Goal: Task Accomplishment & Management: Use online tool/utility

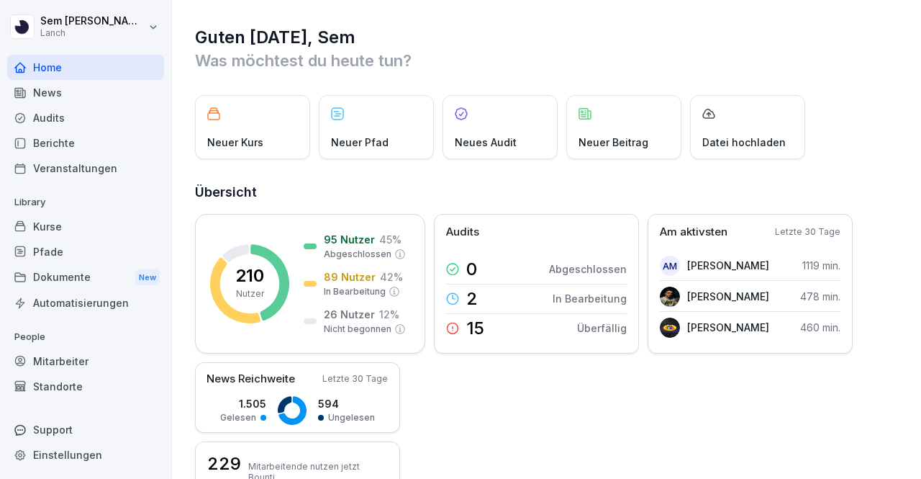
click at [78, 144] on div "Berichte" at bounding box center [85, 142] width 157 height 25
click at [56, 114] on div "Audits" at bounding box center [85, 117] width 157 height 25
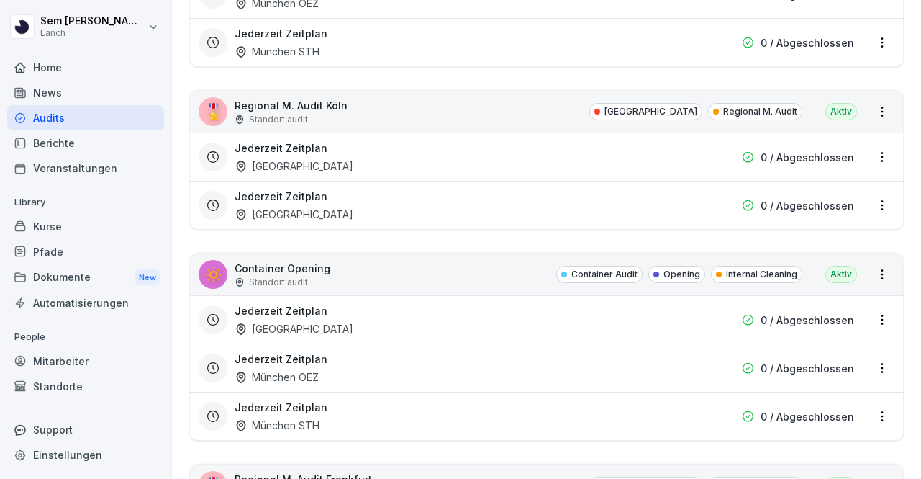
scroll to position [792, 0]
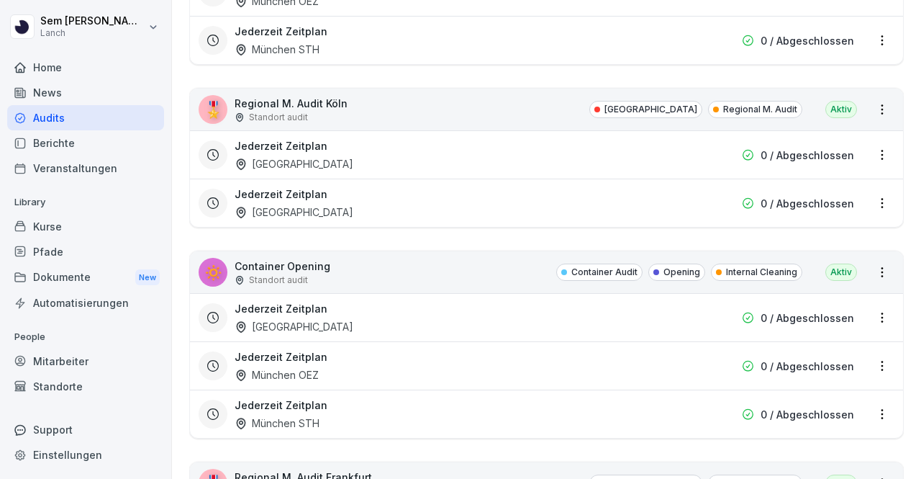
click at [65, 137] on div "Berichte" at bounding box center [85, 142] width 157 height 25
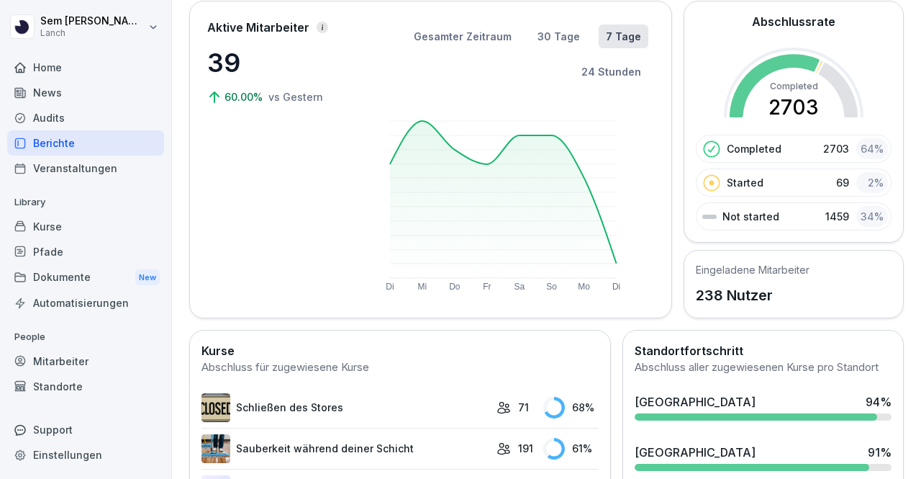
click at [81, 117] on div "Audits" at bounding box center [85, 117] width 157 height 25
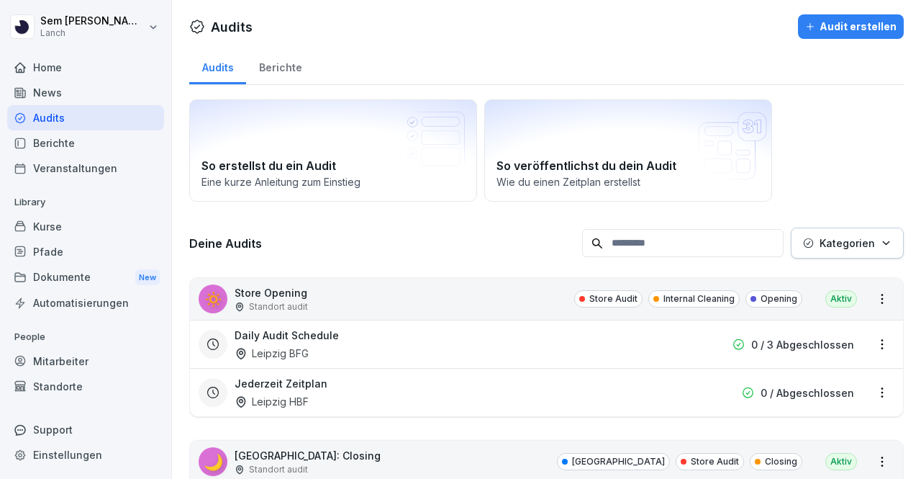
click at [645, 253] on input at bounding box center [683, 243] width 202 height 28
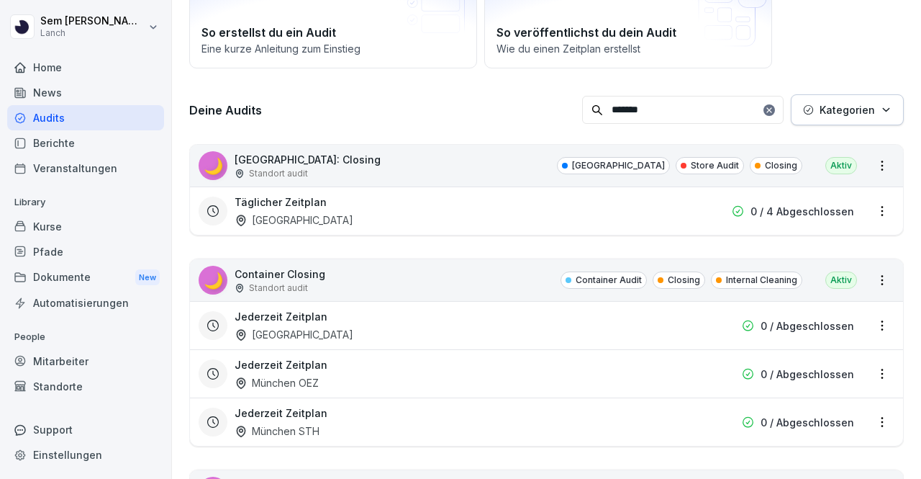
scroll to position [144, 0]
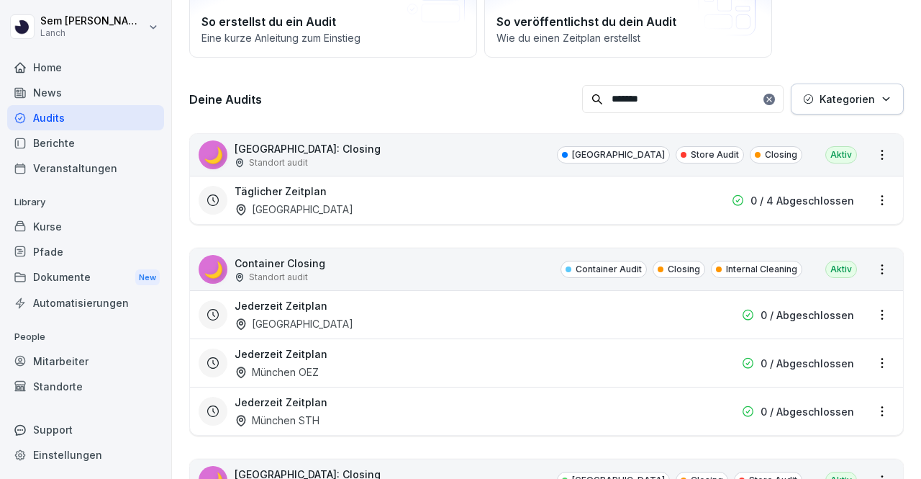
type input "*******"
click at [385, 207] on div "Täglicher Zeitplan [GEOGRAPHIC_DATA]" at bounding box center [455, 200] width 440 height 33
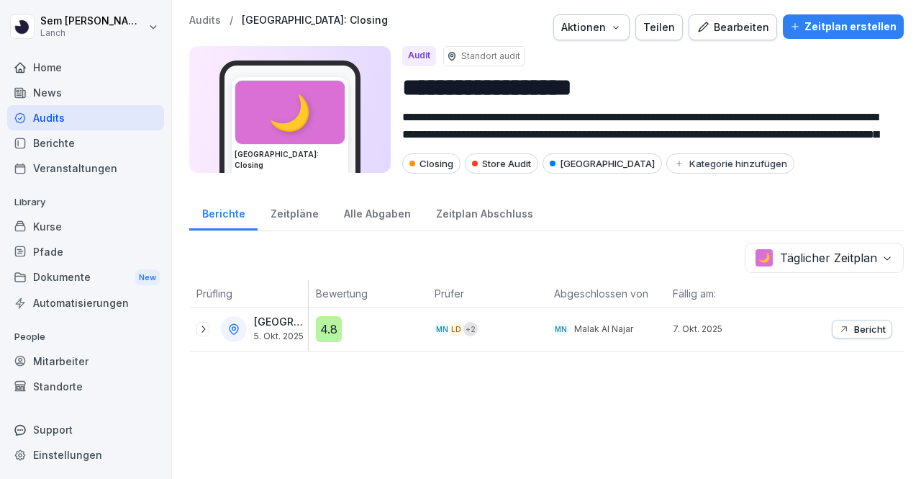
click at [611, 31] on div "Aktionen" at bounding box center [591, 27] width 60 height 16
click at [747, 27] on div "Bearbeiten" at bounding box center [733, 27] width 73 height 16
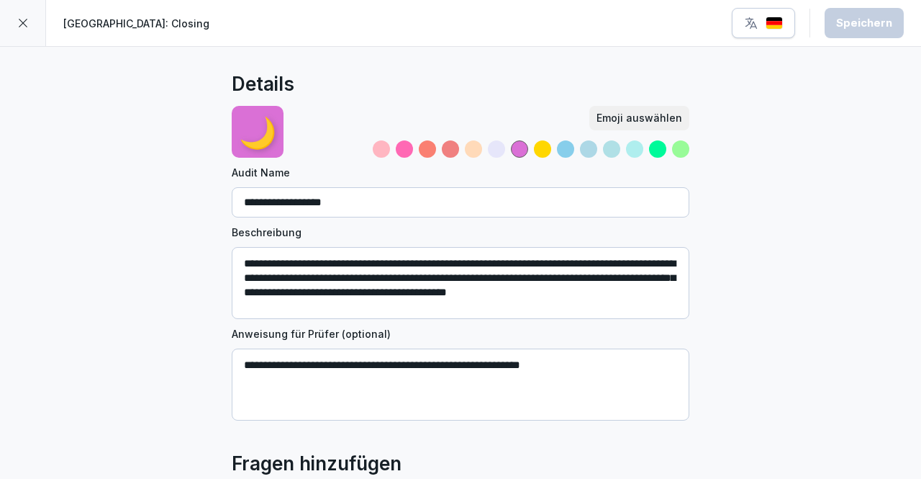
scroll to position [4, 0]
click at [26, 22] on icon at bounding box center [23, 23] width 12 height 12
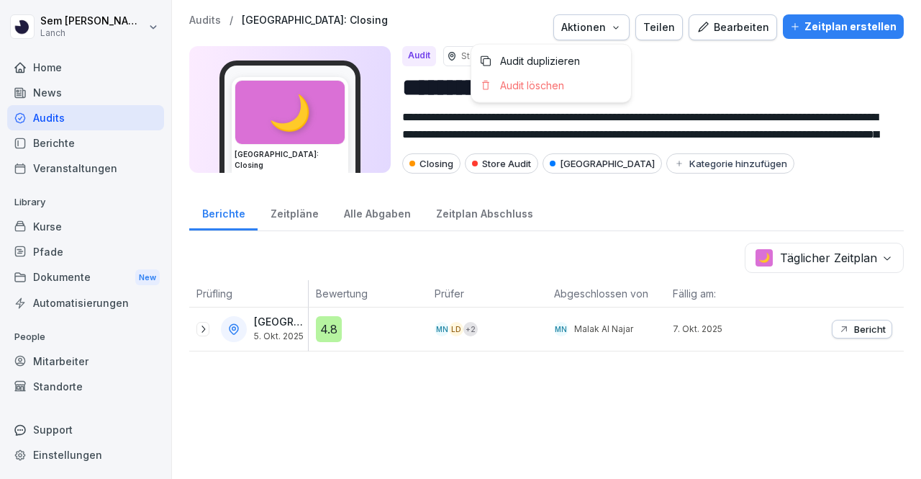
click at [622, 27] on icon "button" at bounding box center [616, 28] width 12 height 12
click at [663, 25] on div "Teilen" at bounding box center [660, 27] width 32 height 16
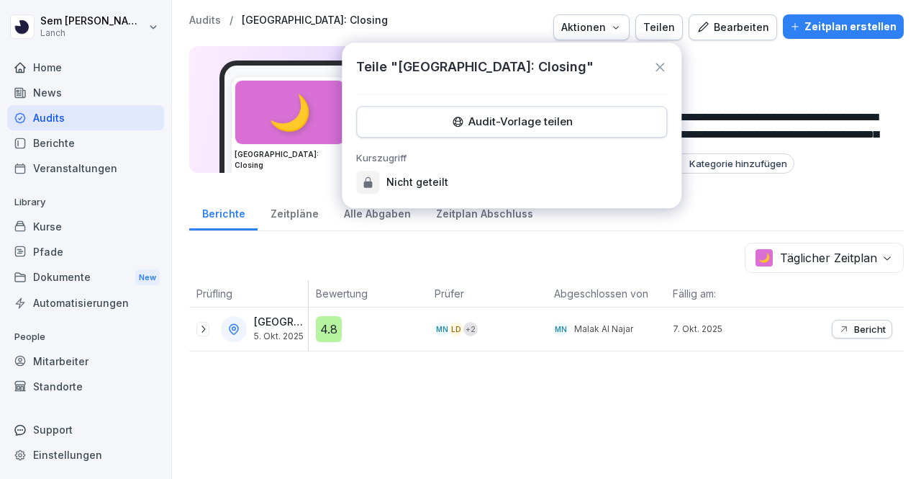
click at [723, 24] on div "Bearbeiten" at bounding box center [733, 27] width 73 height 16
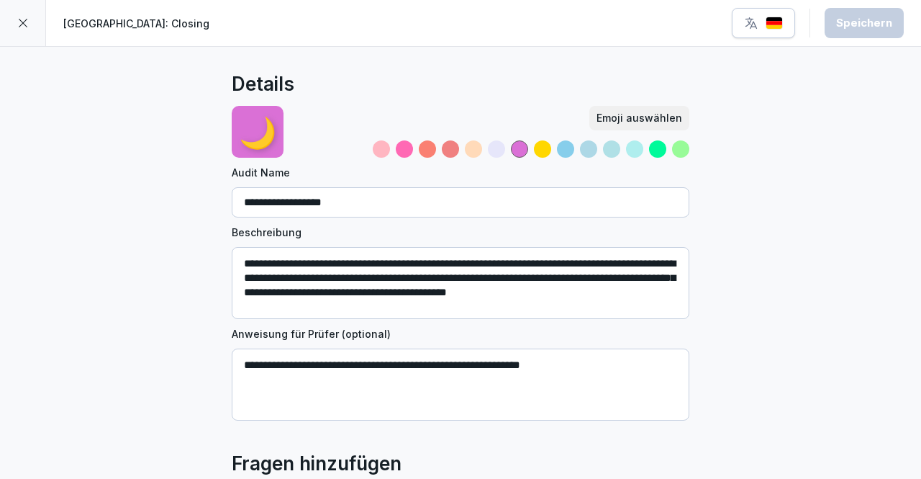
click at [724, 24] on div "[GEOGRAPHIC_DATA]: Closing Speichern" at bounding box center [483, 23] width 841 height 30
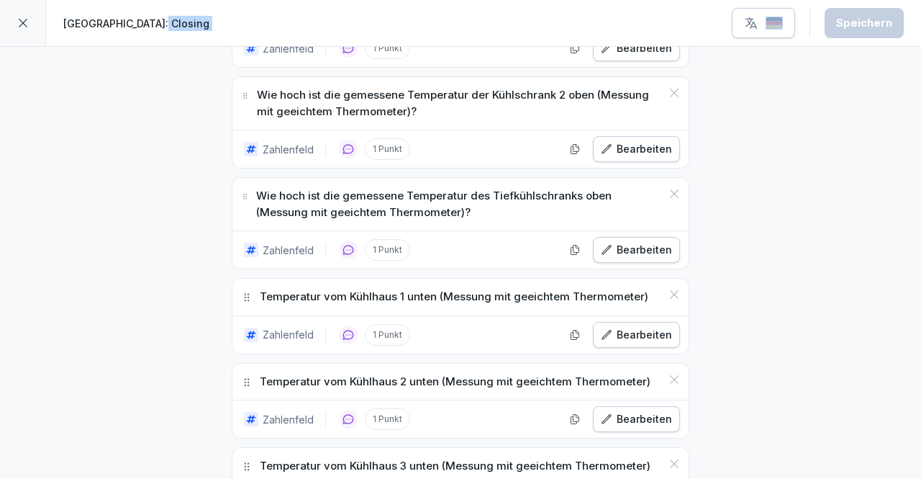
scroll to position [967, 0]
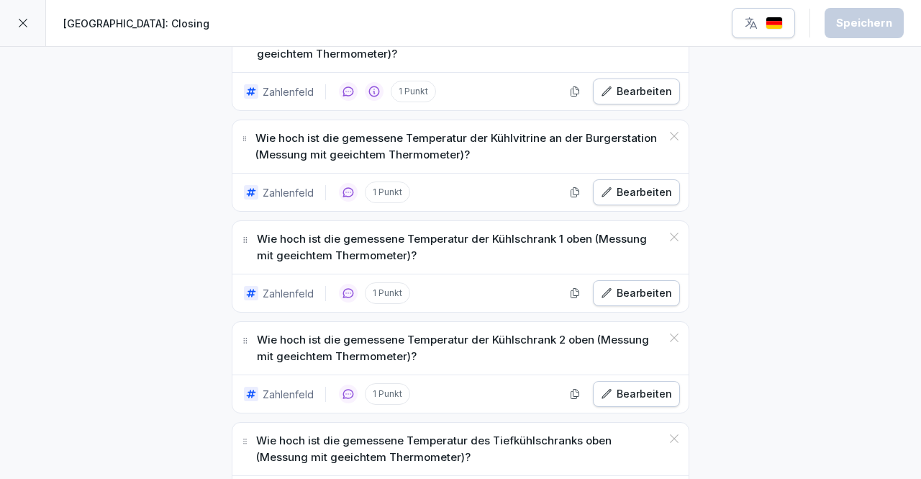
click at [16, 17] on div at bounding box center [23, 23] width 46 height 46
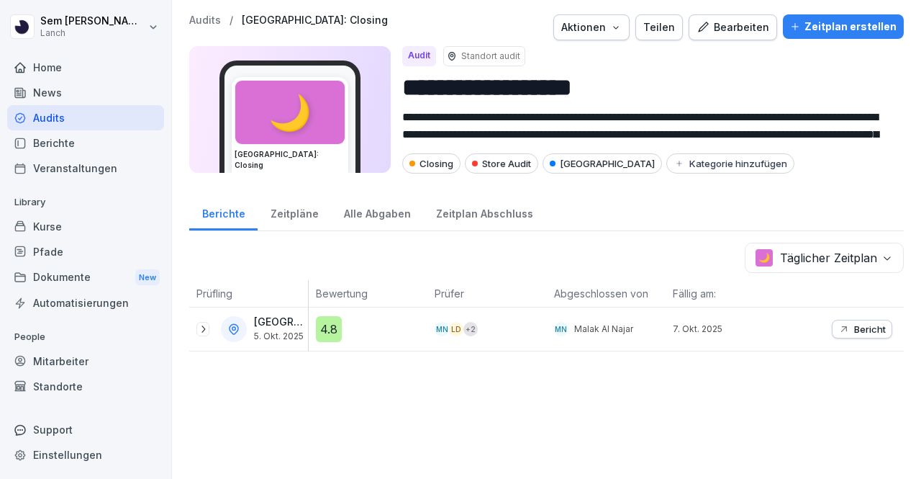
click at [303, 34] on div "Audits / [GEOGRAPHIC_DATA]: Closing Aktionen Teilen Bearbeiten Zeitplan erstell…" at bounding box center [546, 27] width 715 height 26
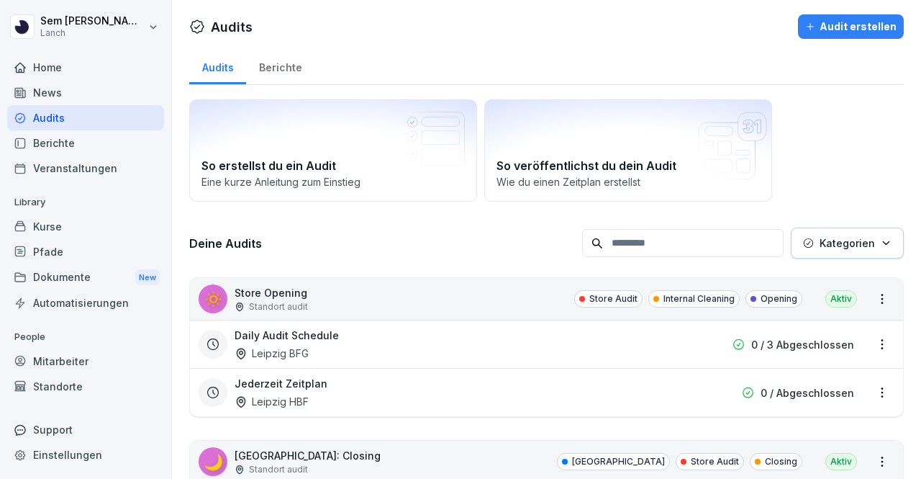
click at [741, 250] on input at bounding box center [683, 243] width 202 height 28
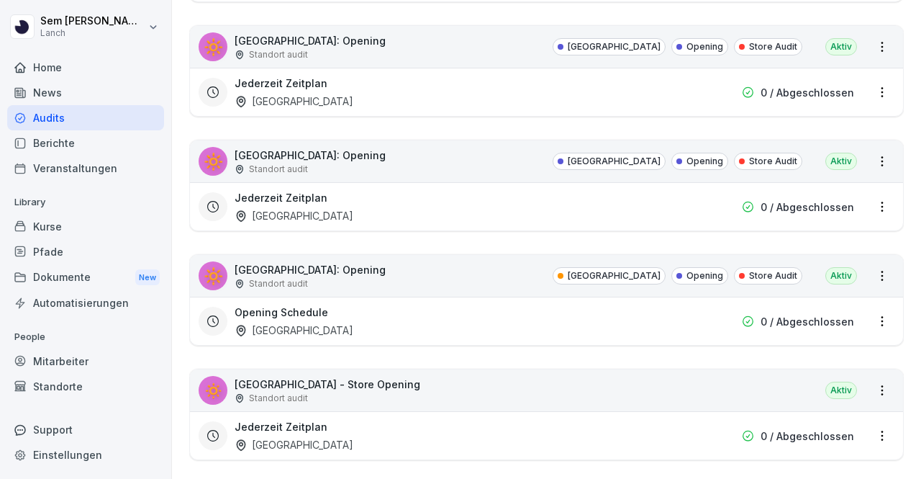
scroll to position [1460, 0]
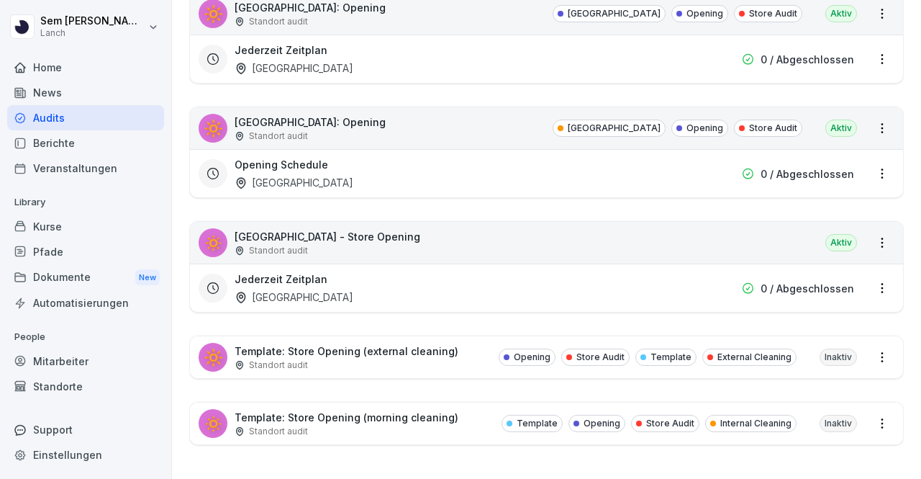
type input "*******"
click at [870, 346] on html "[PERSON_NAME] Lanch Home News Audits Berichte Veranstaltungen Library Kurse Pfa…" at bounding box center [460, 239] width 921 height 479
click at [387, 348] on html "[PERSON_NAME] Lanch Home News Audits Berichte Veranstaltungen Library Kurse Pfa…" at bounding box center [460, 239] width 921 height 479
click at [422, 361] on div "🔆 Template: Store Opening (external cleaning) Standort audit Opening Store Audi…" at bounding box center [546, 357] width 713 height 42
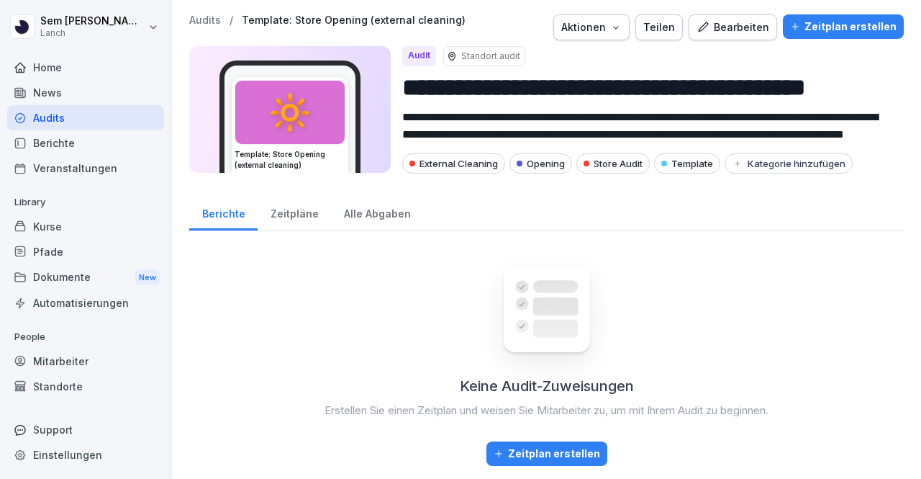
click at [701, 35] on button "Bearbeiten" at bounding box center [733, 27] width 89 height 26
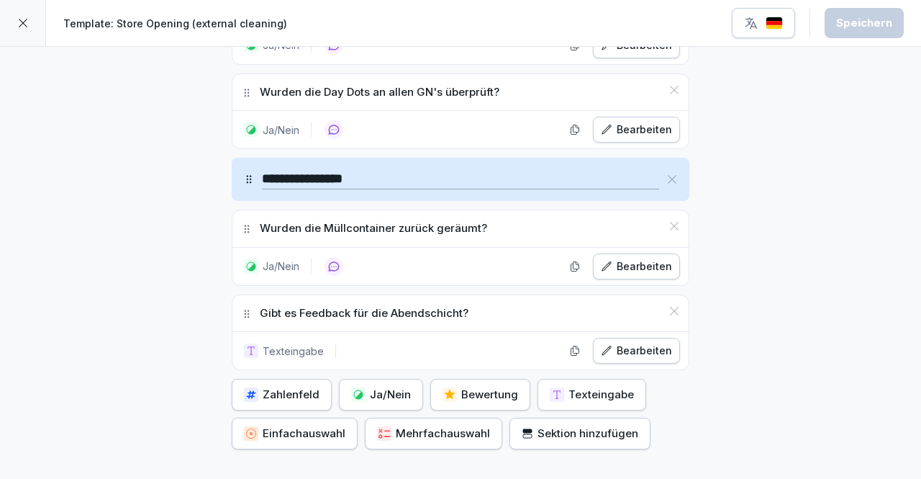
scroll to position [3754, 0]
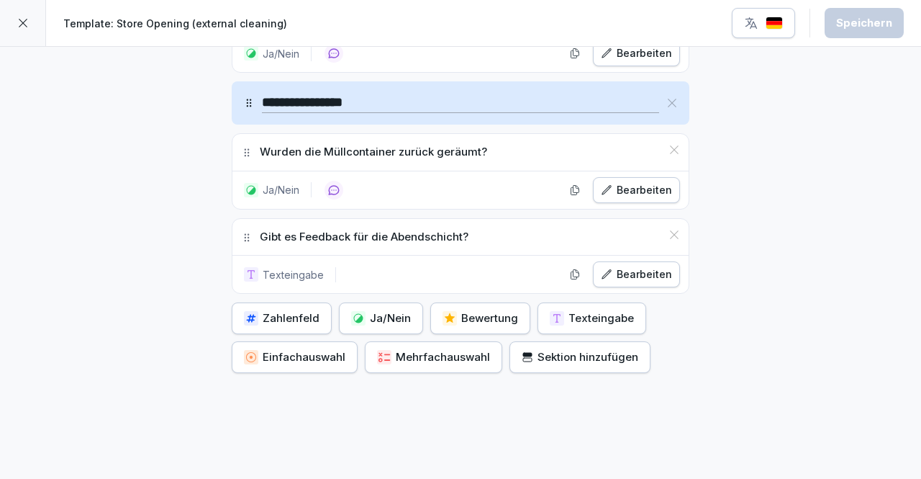
click at [27, 31] on div at bounding box center [23, 23] width 46 height 46
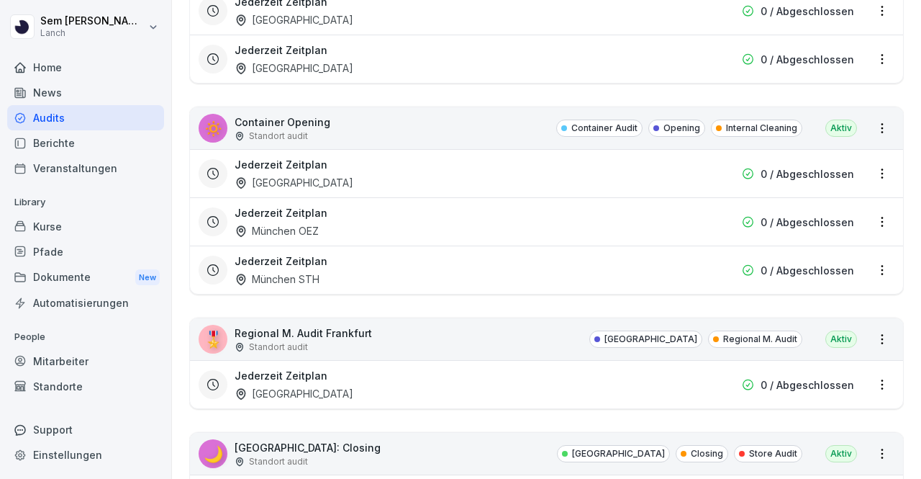
drag, startPoint x: 459, startPoint y: 296, endPoint x: 459, endPoint y: 279, distance: 16.6
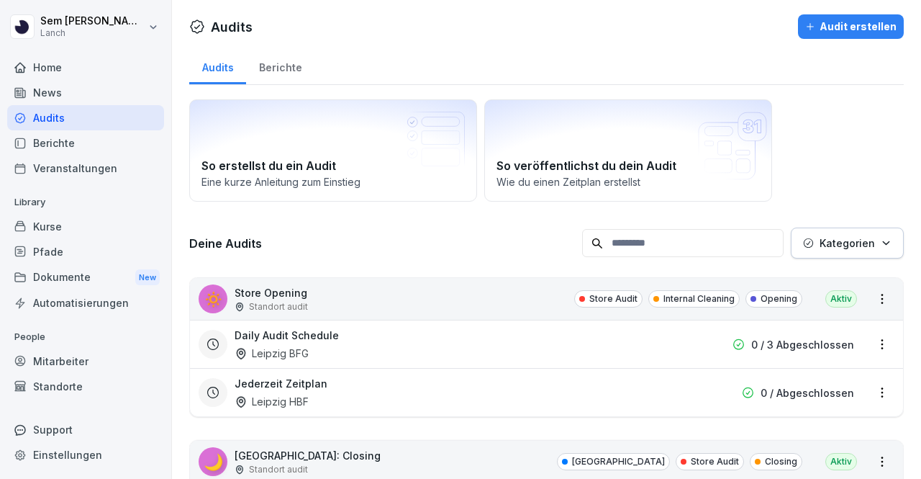
click at [654, 238] on input at bounding box center [683, 243] width 202 height 28
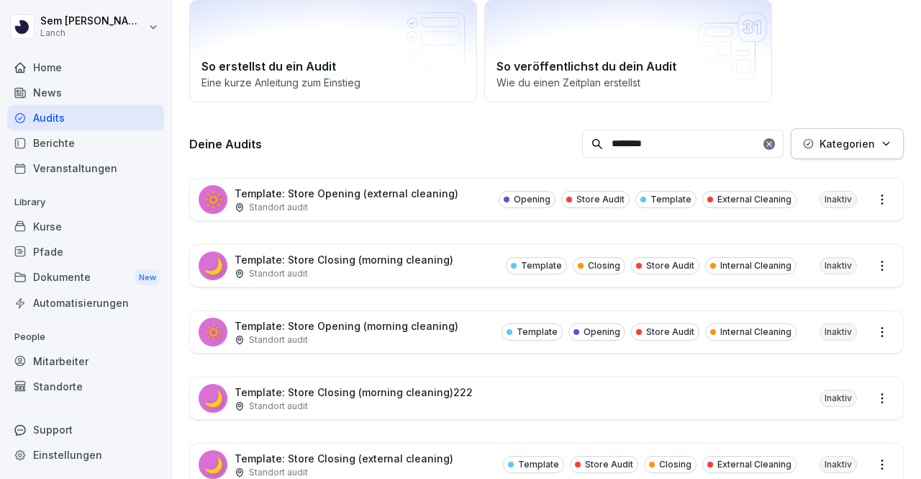
scroll to position [148, 0]
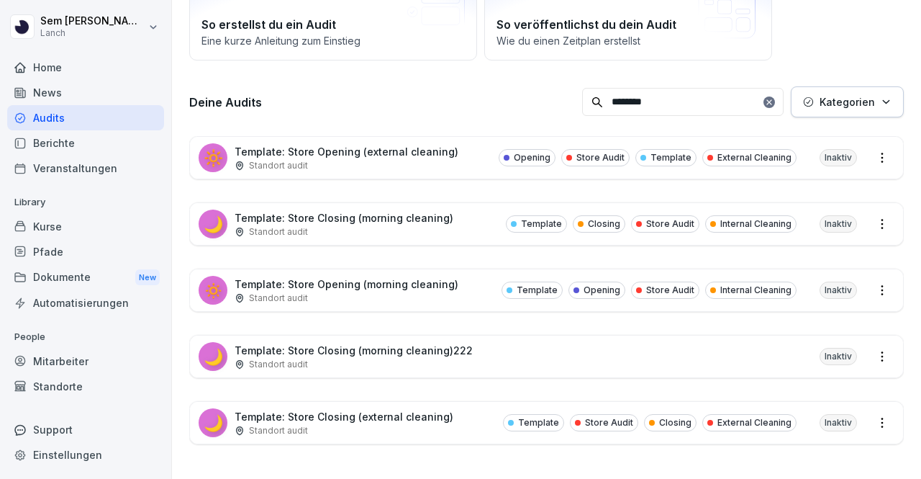
click at [654, 88] on input "********" at bounding box center [683, 102] width 202 height 28
type input "********"
click at [877, 282] on html "[PERSON_NAME] Lanch Home News Audits Berichte Veranstaltungen Library Kurse Pfa…" at bounding box center [460, 239] width 921 height 479
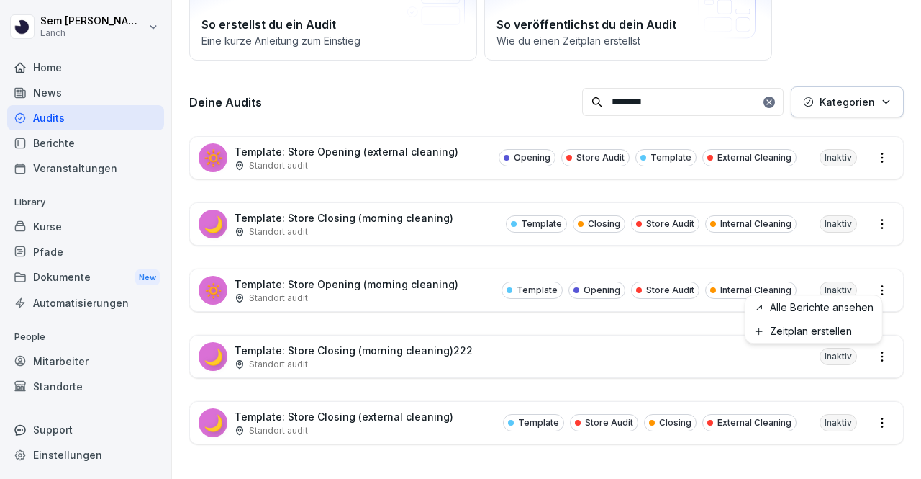
click at [399, 289] on html "[PERSON_NAME] Lanch Home News Audits Berichte Veranstaltungen Library Kurse Pfa…" at bounding box center [460, 239] width 921 height 479
click at [436, 292] on div "Standort audit" at bounding box center [347, 298] width 224 height 13
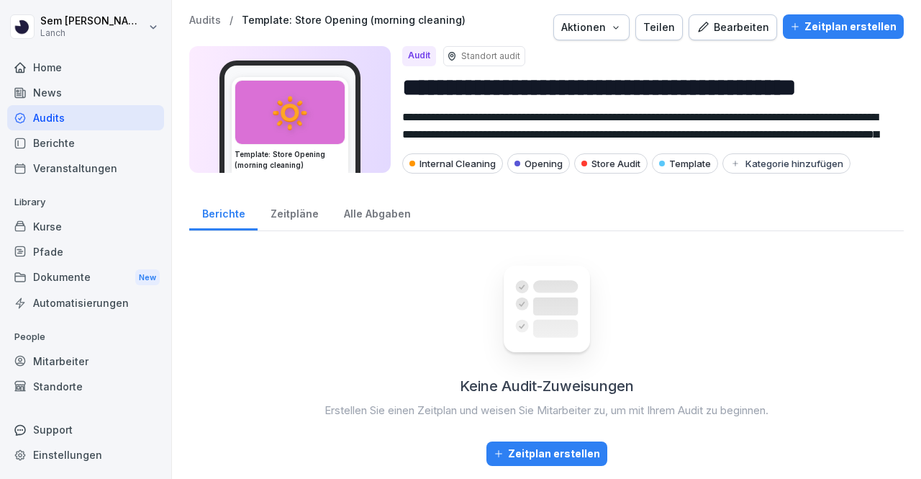
click at [711, 34] on div "Bearbeiten" at bounding box center [733, 27] width 73 height 16
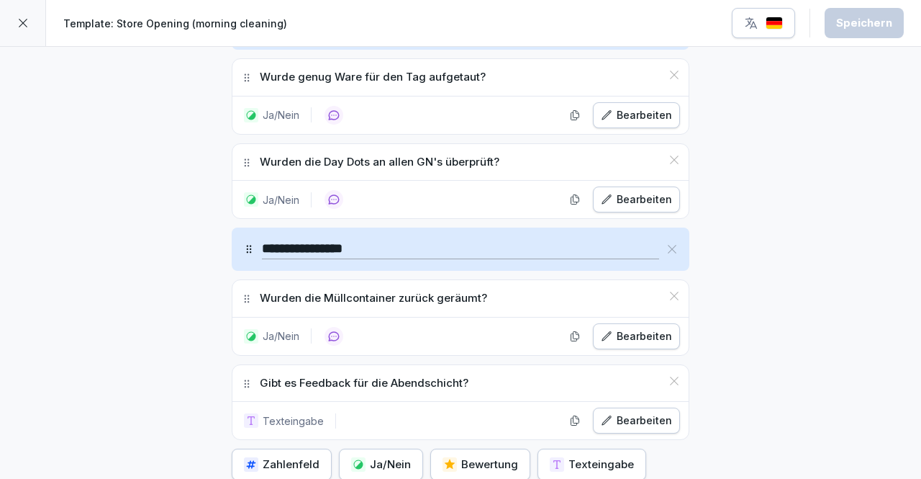
scroll to position [3527, 0]
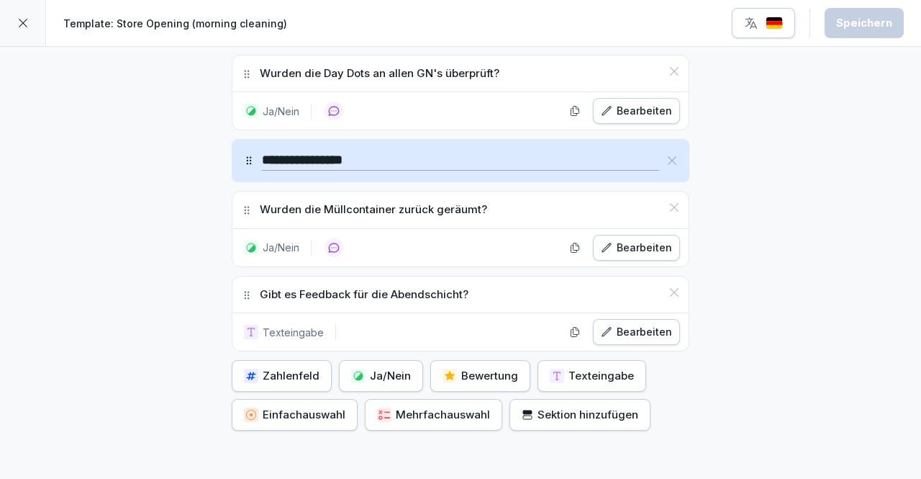
click at [307, 287] on p "Gibt es Feedback für die Abendschicht?" at bounding box center [364, 295] width 209 height 17
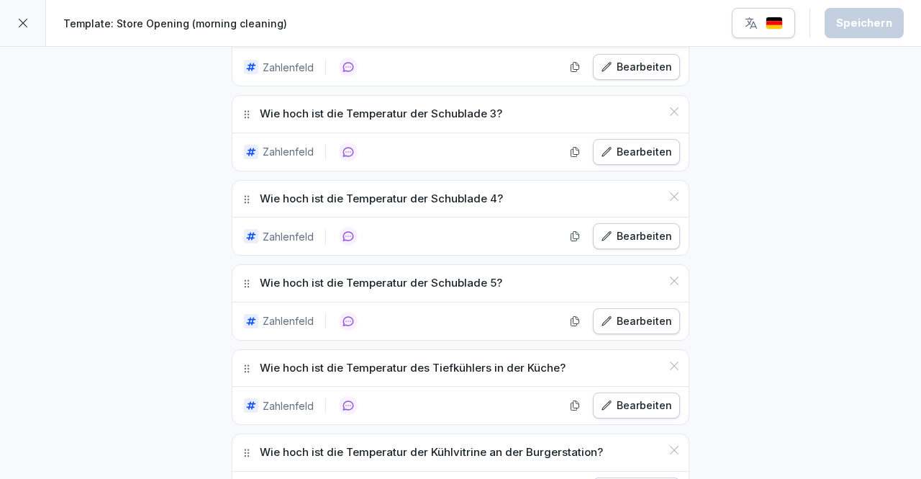
scroll to position [0, 0]
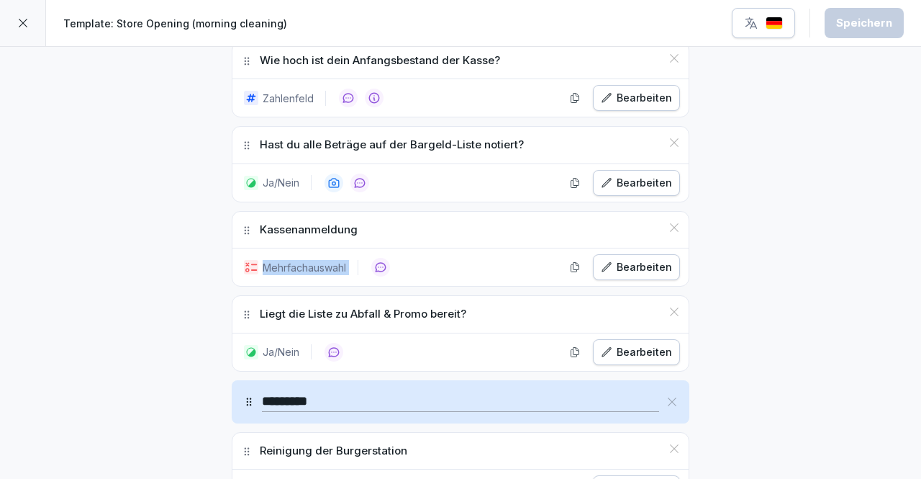
drag, startPoint x: 859, startPoint y: 220, endPoint x: 857, endPoint y: 252, distance: 32.5
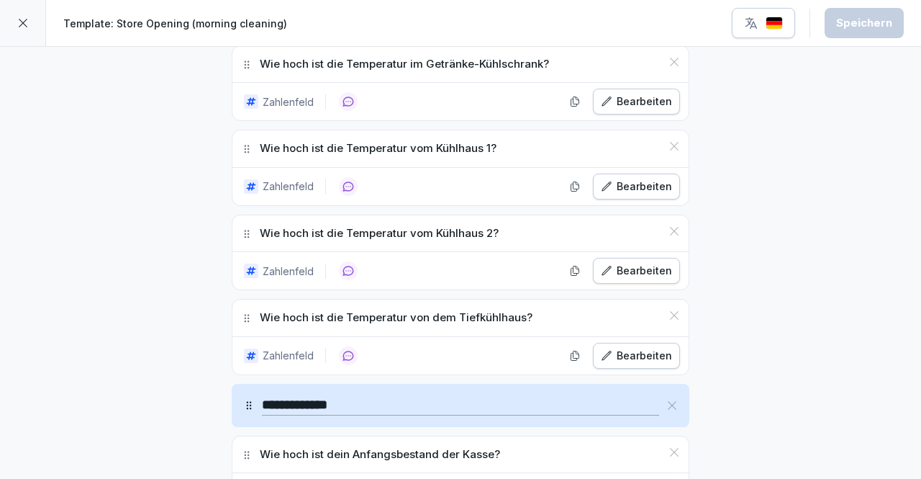
scroll to position [948, 0]
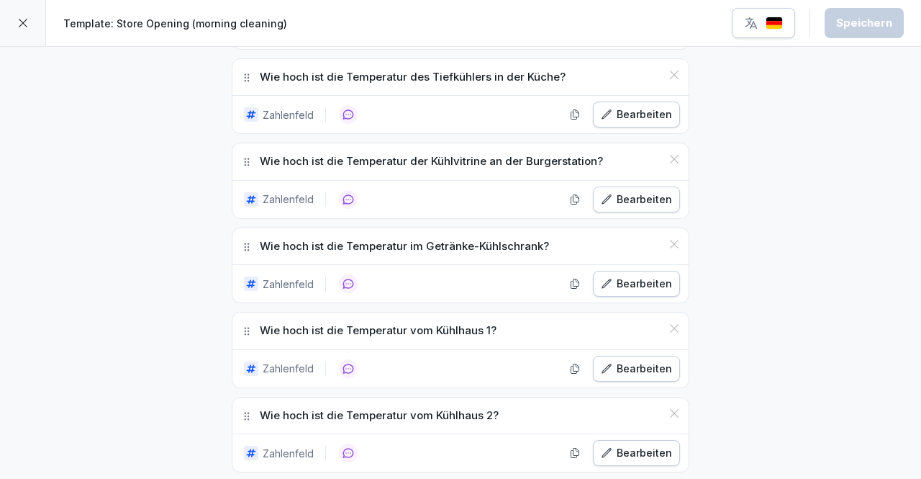
click at [28, 37] on div at bounding box center [23, 23] width 46 height 46
